Goal: Task Accomplishment & Management: Manage account settings

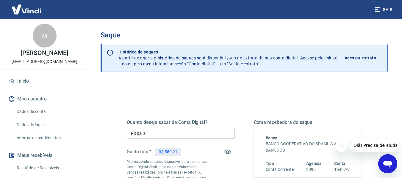
click at [168, 152] on p "R$ 569,21" at bounding box center [167, 152] width 19 height 6
copy p "569,21"
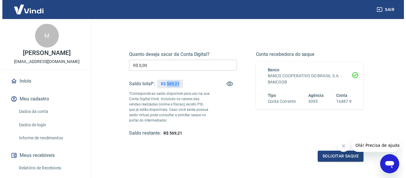
scroll to position [89, 0]
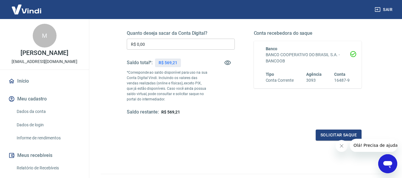
drag, startPoint x: 154, startPoint y: 42, endPoint x: 116, endPoint y: 44, distance: 38.1
click at [116, 43] on div "Quanto deseja sacar da Conta Digital? R$ 0,00 ​ Saldo total*: R$ 569,21 *Corres…" at bounding box center [243, 76] width 263 height 144
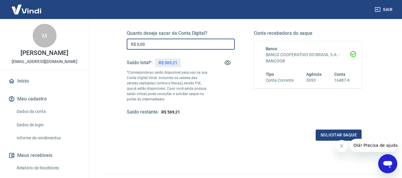
paste input "569,21"
type input "R$ 569,21"
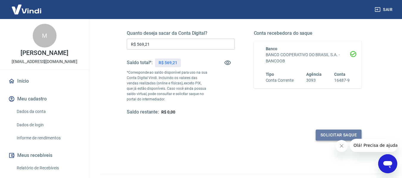
click at [318, 136] on button "Solicitar saque" at bounding box center [338, 135] width 46 height 11
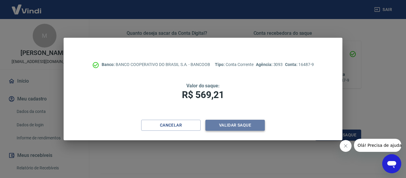
click at [250, 124] on button "Validar saque" at bounding box center [234, 125] width 59 height 11
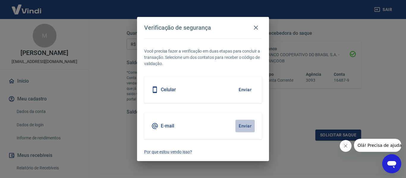
click at [246, 126] on button "Enviar" at bounding box center [244, 126] width 19 height 12
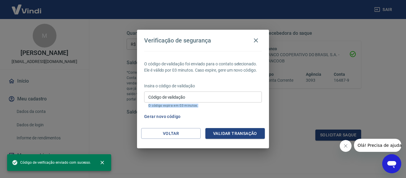
drag, startPoint x: 211, startPoint y: 103, endPoint x: 211, endPoint y: 99, distance: 3.6
click at [211, 102] on div "Código de validação Código de validação O código expira em 03 minutos." at bounding box center [203, 100] width 118 height 16
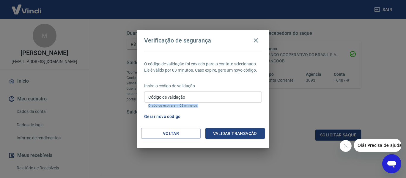
click at [212, 98] on input "Código de validação" at bounding box center [203, 97] width 118 height 11
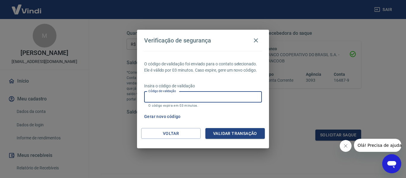
paste input "294183"
type input "294183"
click at [224, 131] on button "Validar transação" at bounding box center [234, 133] width 59 height 11
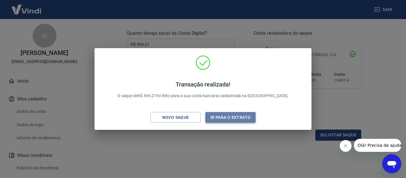
click at [214, 120] on button "Ir para o extrato" at bounding box center [230, 117] width 50 height 11
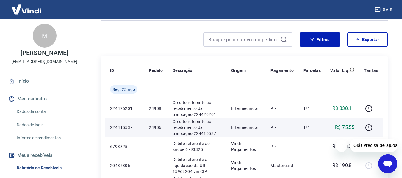
scroll to position [59, 0]
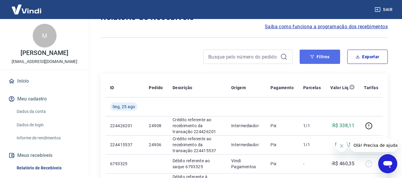
click at [318, 55] on button "Filtros" at bounding box center [319, 57] width 40 height 14
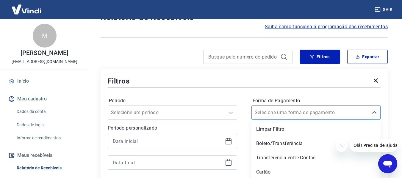
scroll to position [75, 0]
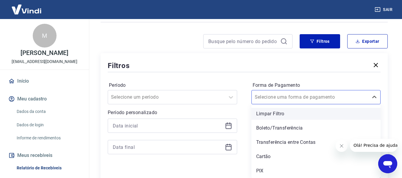
click at [288, 104] on div "option Limpar Filtro focused, 1 of 5. 5 results available. Use Up and Down to c…" at bounding box center [315, 97] width 129 height 14
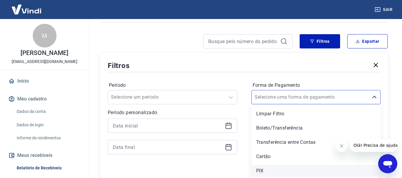
click at [263, 170] on div "PIX" at bounding box center [315, 171] width 129 height 12
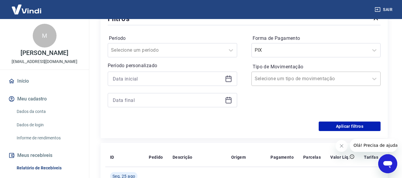
scroll to position [134, 0]
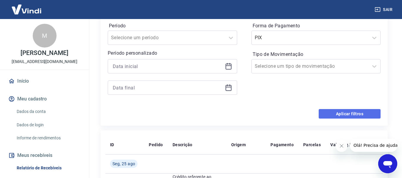
click at [333, 116] on button "Aplicar filtros" at bounding box center [349, 114] width 62 height 10
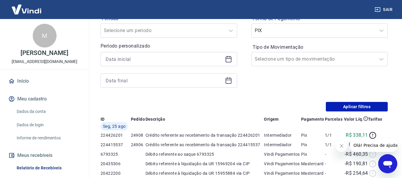
scroll to position [31, 0]
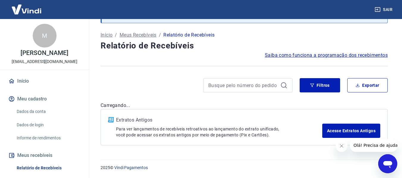
click at [341, 145] on icon "Fechar mensagem da empresa" at bounding box center [341, 146] width 5 height 5
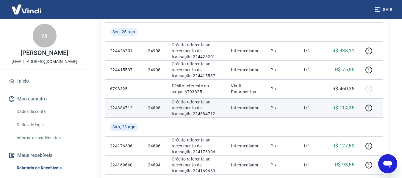
scroll to position [164, 0]
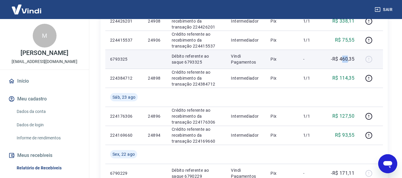
drag, startPoint x: 343, startPoint y: 59, endPoint x: 348, endPoint y: 60, distance: 5.6
click at [348, 60] on p "-R$ 460,35" at bounding box center [342, 59] width 23 height 7
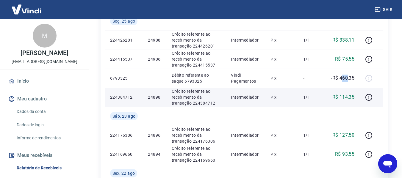
scroll to position [134, 0]
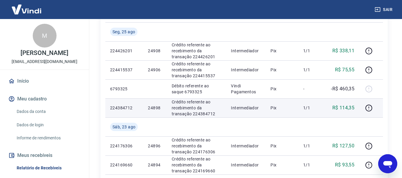
click at [349, 109] on p "R$ 114,35" at bounding box center [343, 107] width 22 height 7
click at [349, 108] on p "R$ 114,35" at bounding box center [343, 107] width 22 height 7
copy p "114,35"
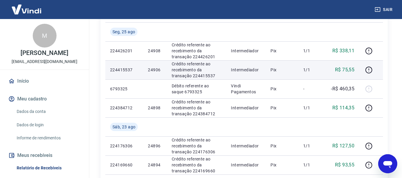
click at [353, 70] on p "R$ 75,55" at bounding box center [344, 69] width 19 height 7
copy p "75,55"
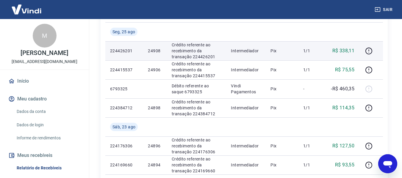
click at [345, 52] on p "R$ 338,11" at bounding box center [343, 50] width 22 height 7
copy p "338,11"
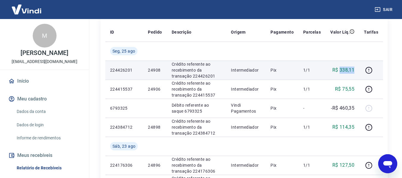
scroll to position [105, 0]
